Goal: Transaction & Acquisition: Purchase product/service

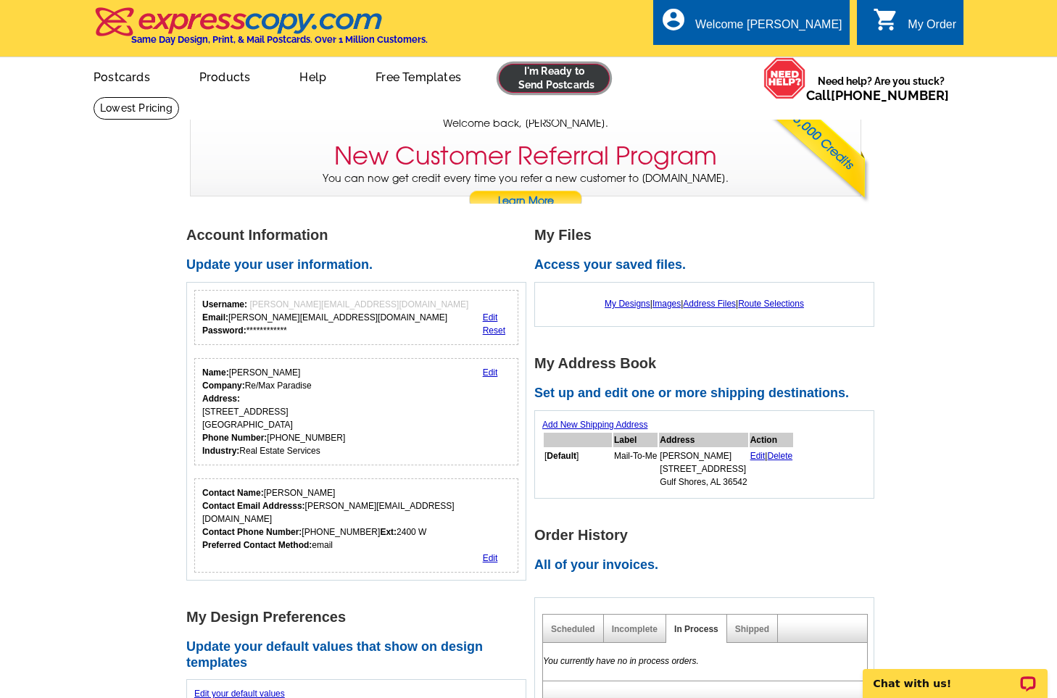
click at [562, 67] on link at bounding box center [554, 78] width 111 height 29
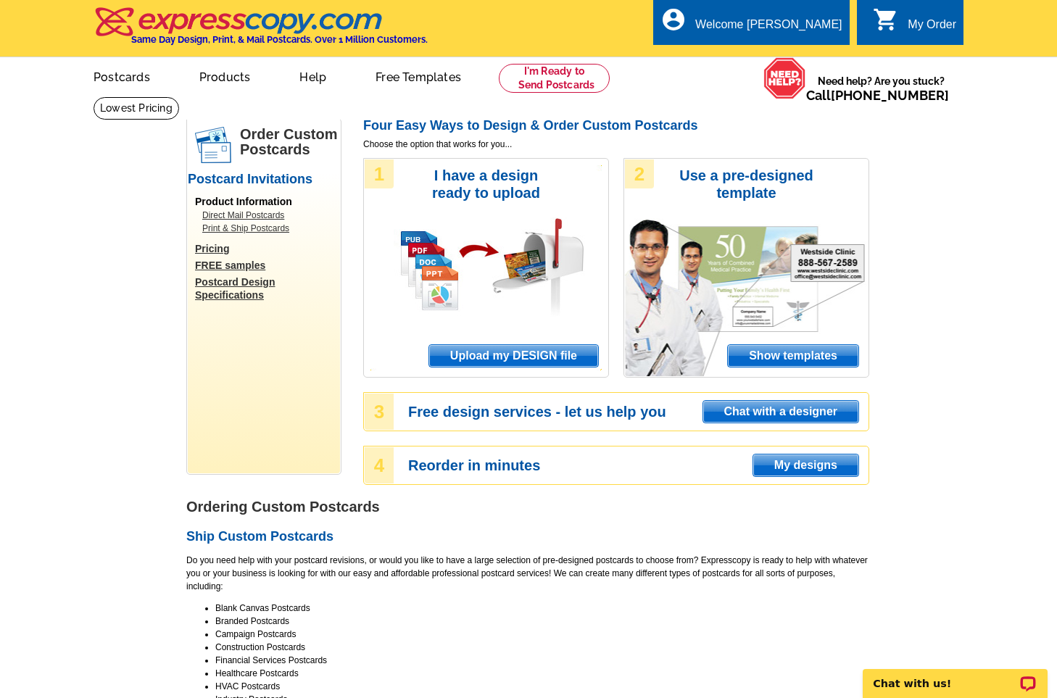
click at [509, 349] on span "Upload my DESIGN file" at bounding box center [513, 356] width 169 height 22
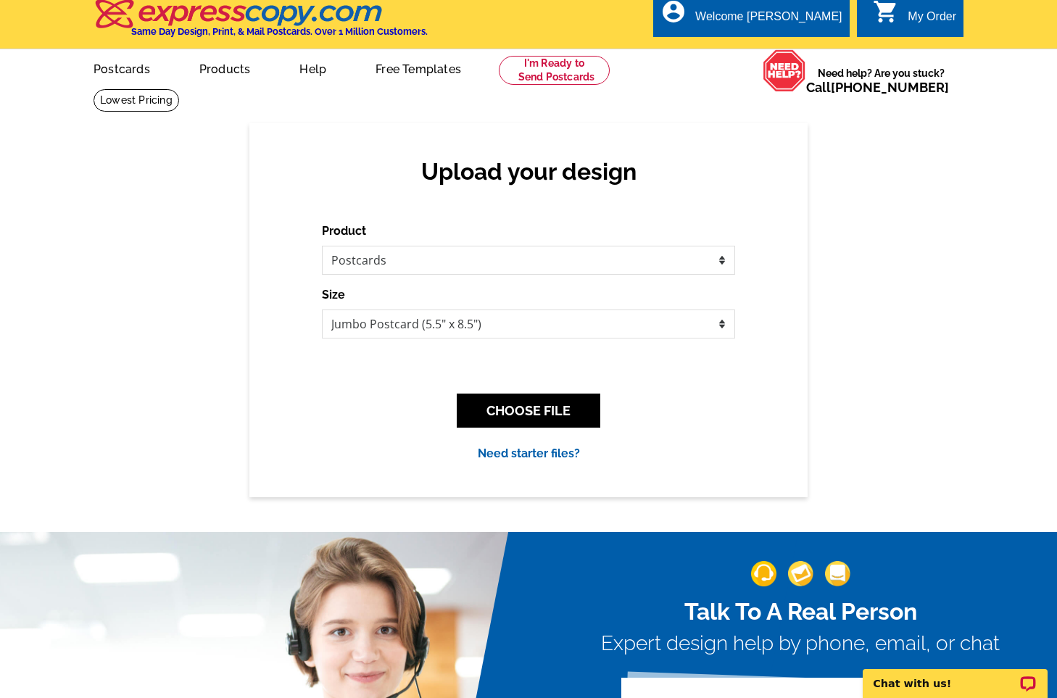
scroll to position [12, 0]
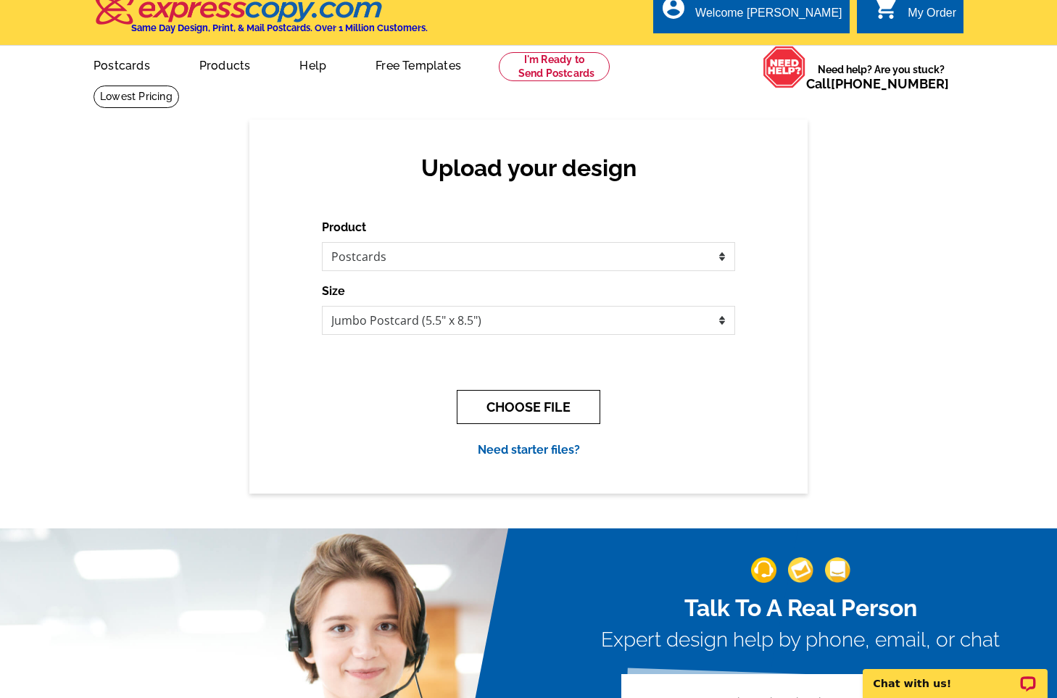
click at [551, 405] on button "CHOOSE FILE" at bounding box center [529, 407] width 144 height 34
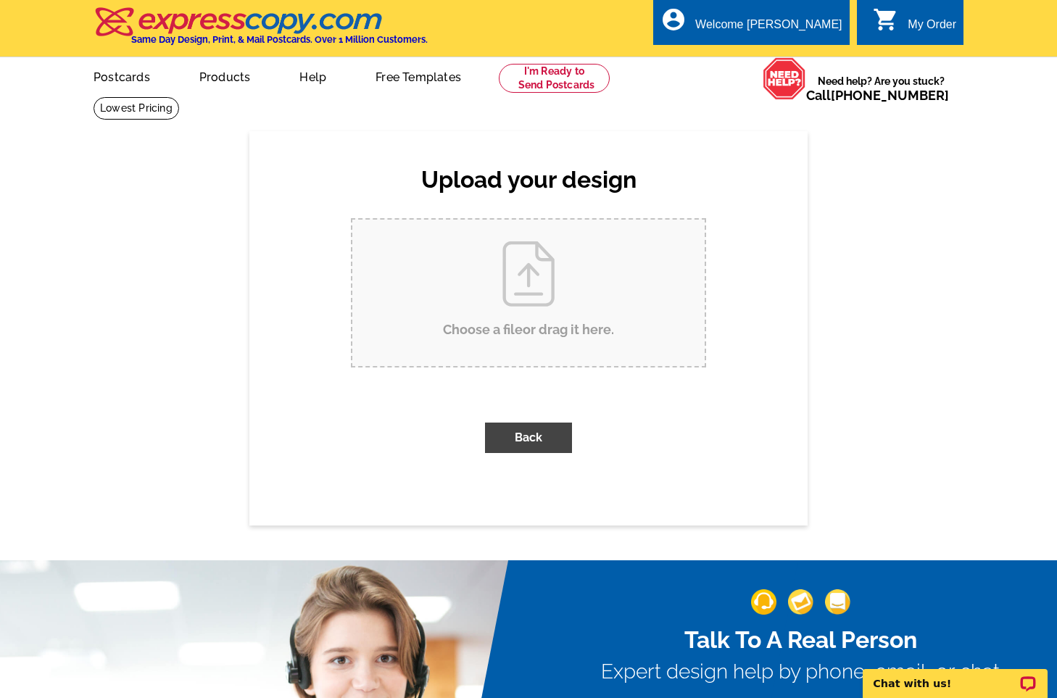
scroll to position [0, 0]
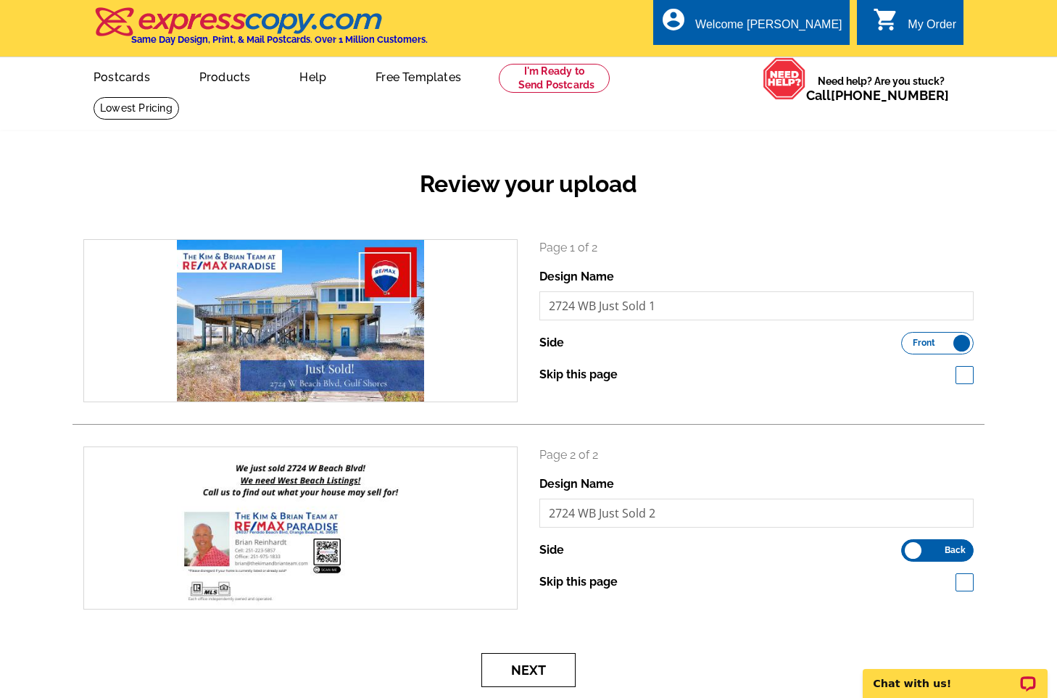
click at [518, 672] on button "Next" at bounding box center [528, 670] width 94 height 34
